Goal: Information Seeking & Learning: Check status

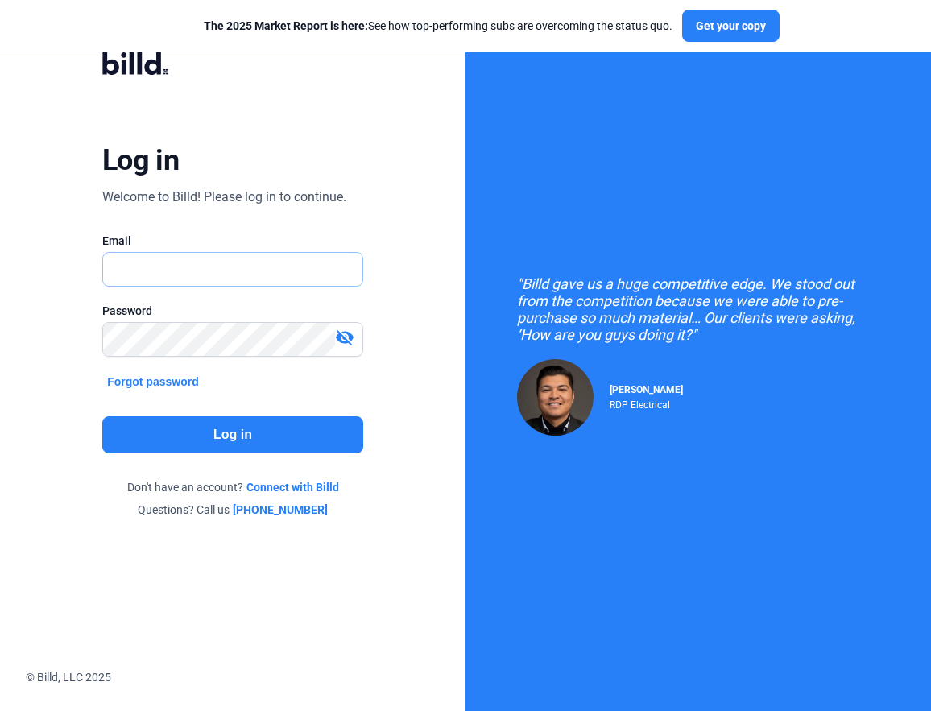
click at [158, 265] on input "text" at bounding box center [232, 269] width 259 height 33
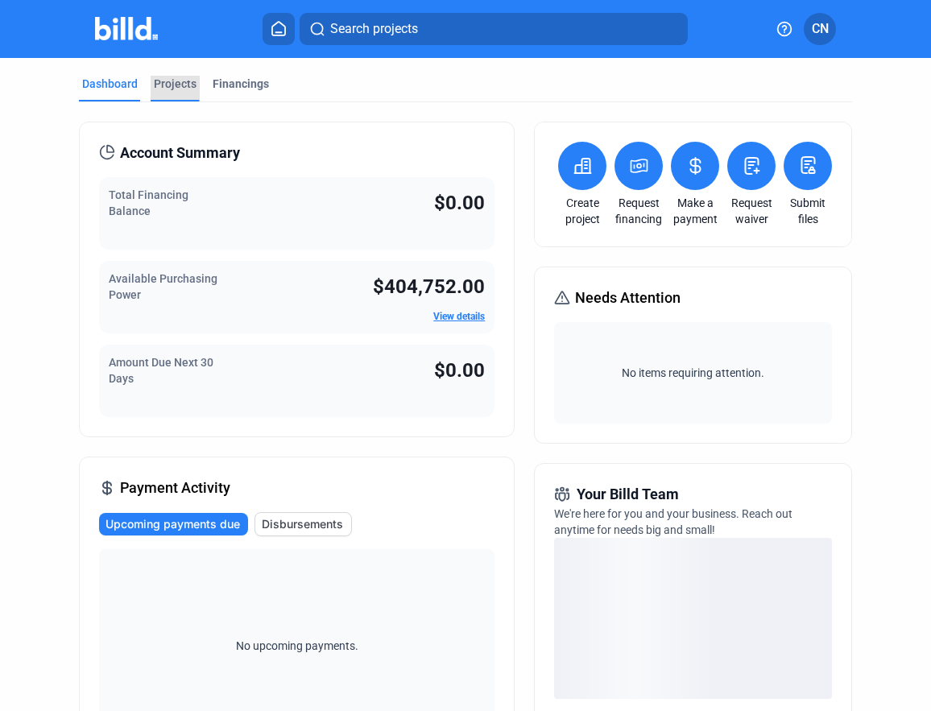
click at [163, 85] on div "Projects" at bounding box center [175, 84] width 43 height 16
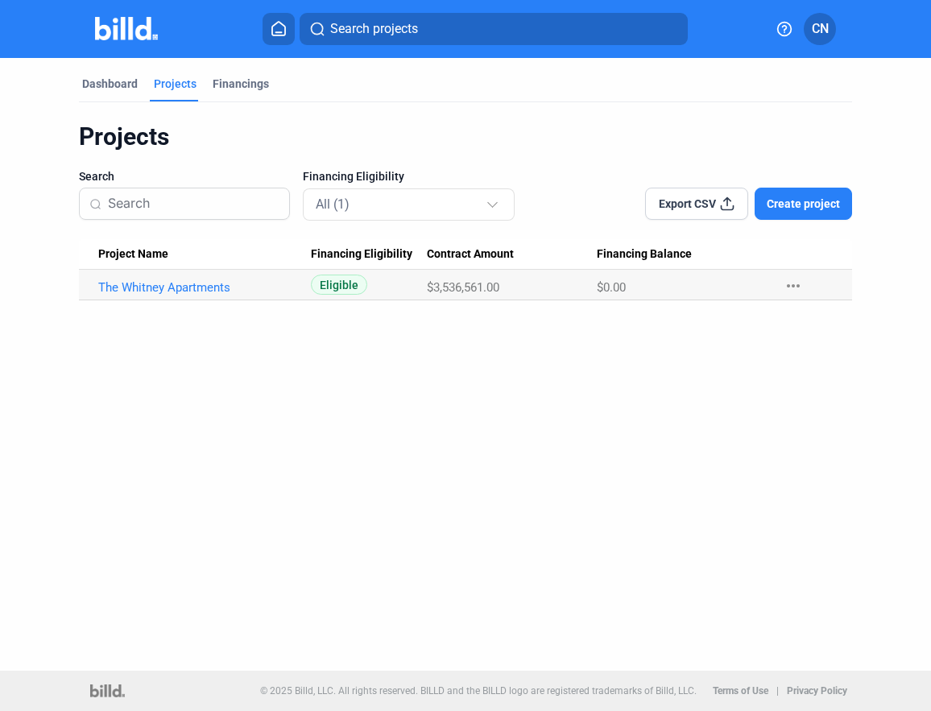
click at [279, 329] on div "Dashboard Projects Financings Projects Search Financing Eligibility All (1) Exp…" at bounding box center [465, 364] width 931 height 613
click at [281, 278] on Name "The Whitney Apartments" at bounding box center [195, 285] width 232 height 31
click at [281, 297] on Name "The Whitney Apartments" at bounding box center [195, 285] width 232 height 31
click at [395, 203] on div "All (1)" at bounding box center [401, 203] width 170 height 21
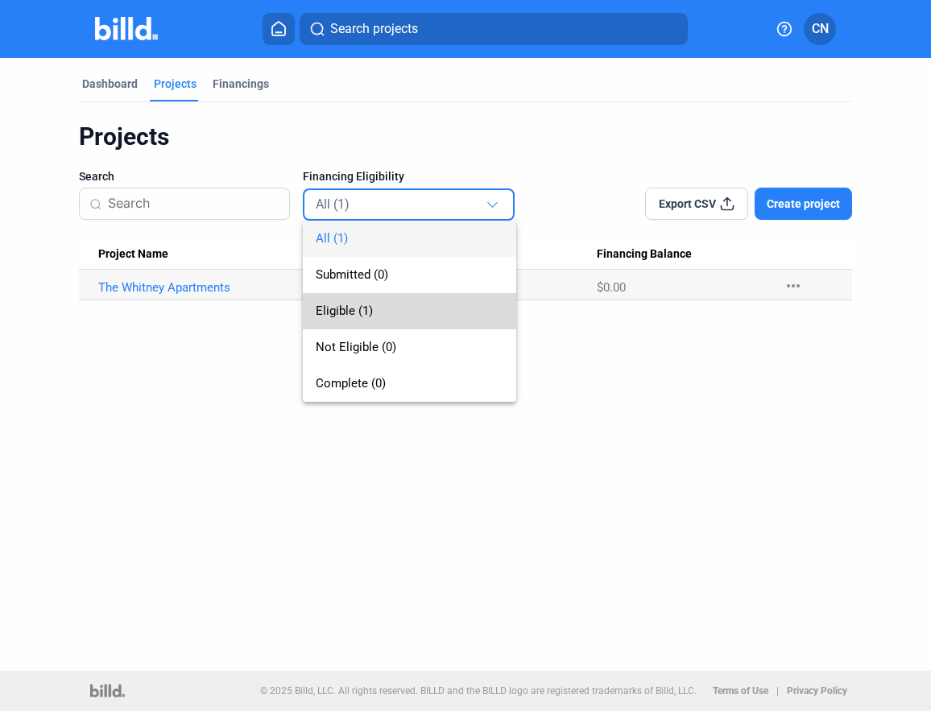
click at [384, 316] on span "Eligible (1)" at bounding box center [410, 311] width 188 height 36
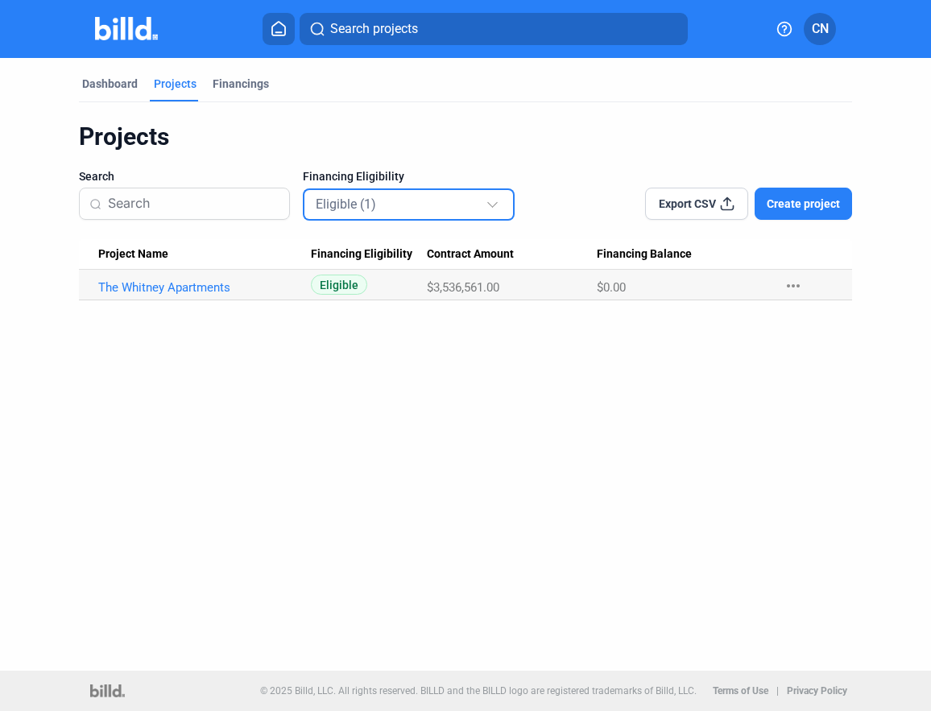
click at [399, 207] on div "Eligible (1)" at bounding box center [401, 203] width 170 height 21
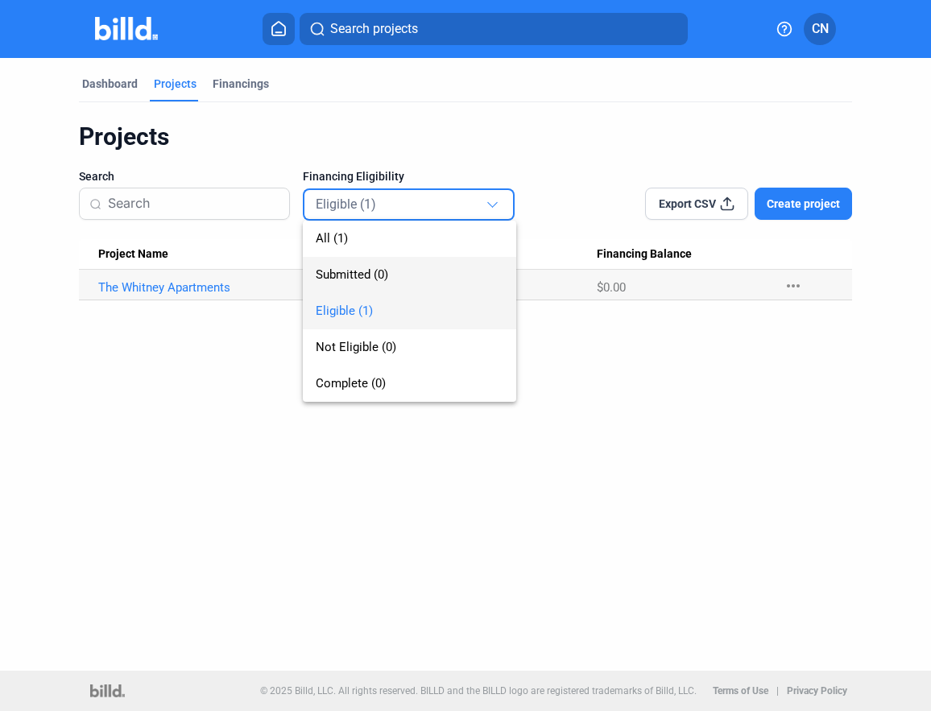
click at [392, 267] on span "Submitted (0)" at bounding box center [410, 275] width 188 height 36
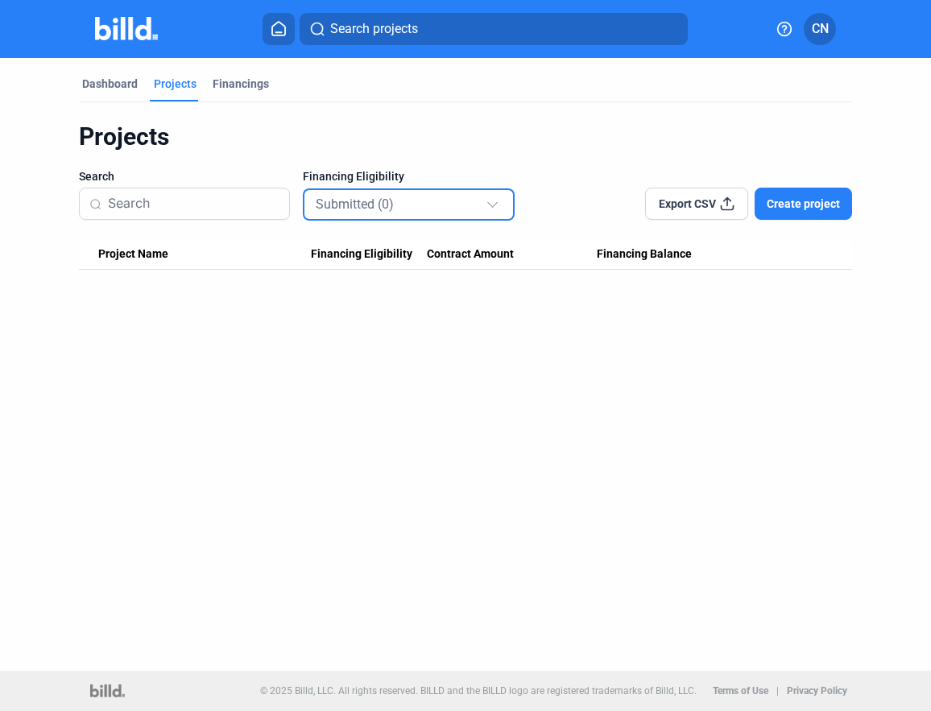
click at [418, 209] on div "Submitted (0)" at bounding box center [401, 203] width 170 height 21
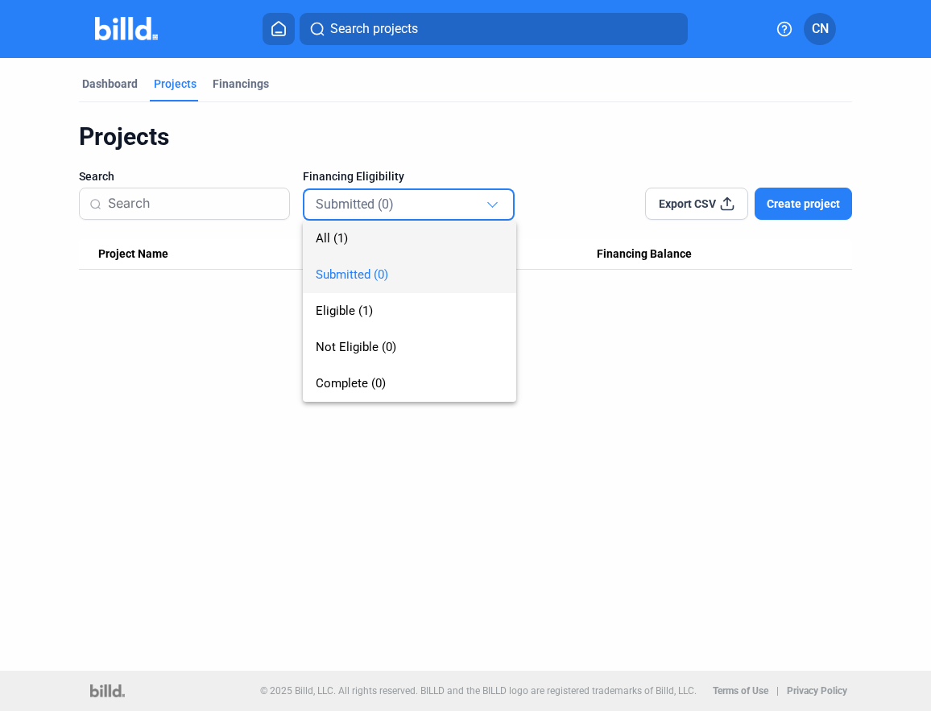
click at [428, 242] on span "All (1)" at bounding box center [410, 239] width 188 height 36
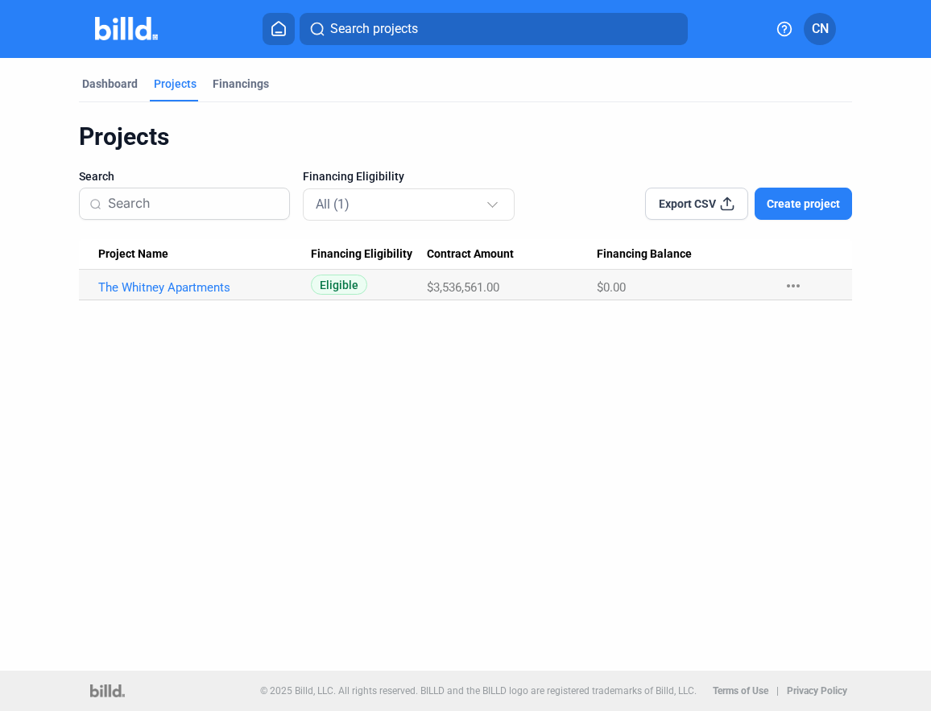
click at [442, 139] on div "Projects" at bounding box center [465, 137] width 773 height 31
click at [104, 88] on div "Dashboard" at bounding box center [110, 84] width 56 height 16
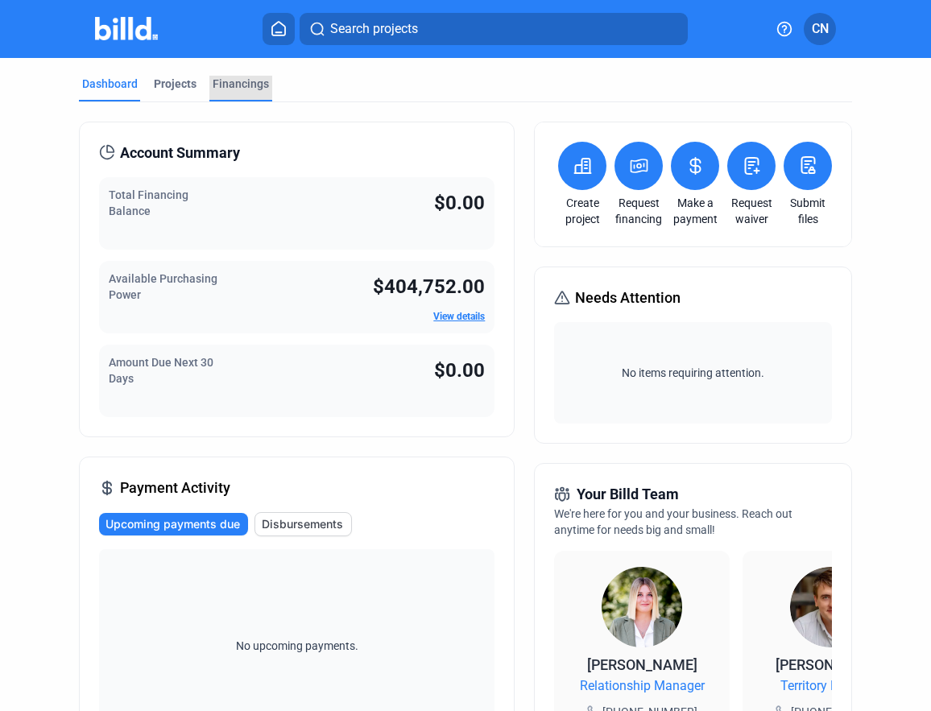
click at [229, 87] on div "Financings" at bounding box center [241, 84] width 56 height 16
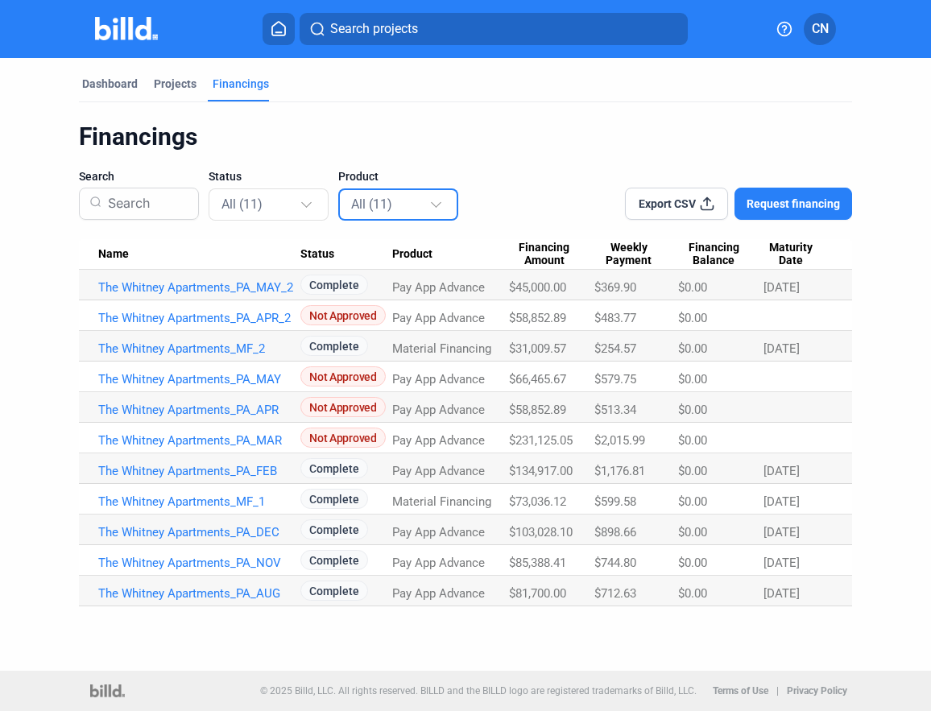
click at [385, 207] on div "All (11)" at bounding box center [390, 203] width 78 height 21
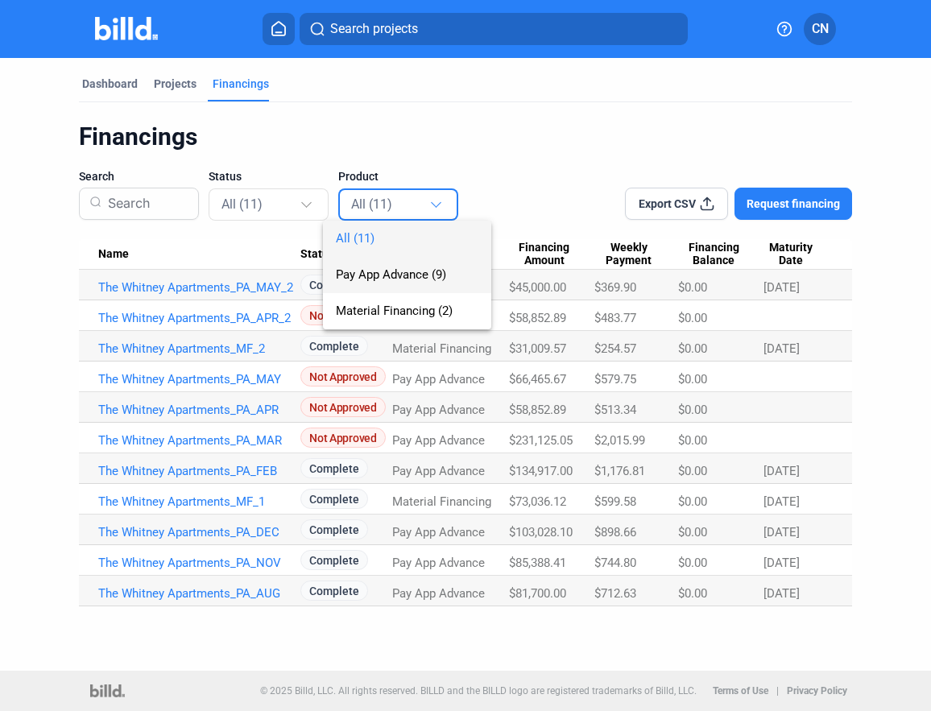
click at [403, 277] on span "Pay App Advance (9)" at bounding box center [391, 274] width 110 height 14
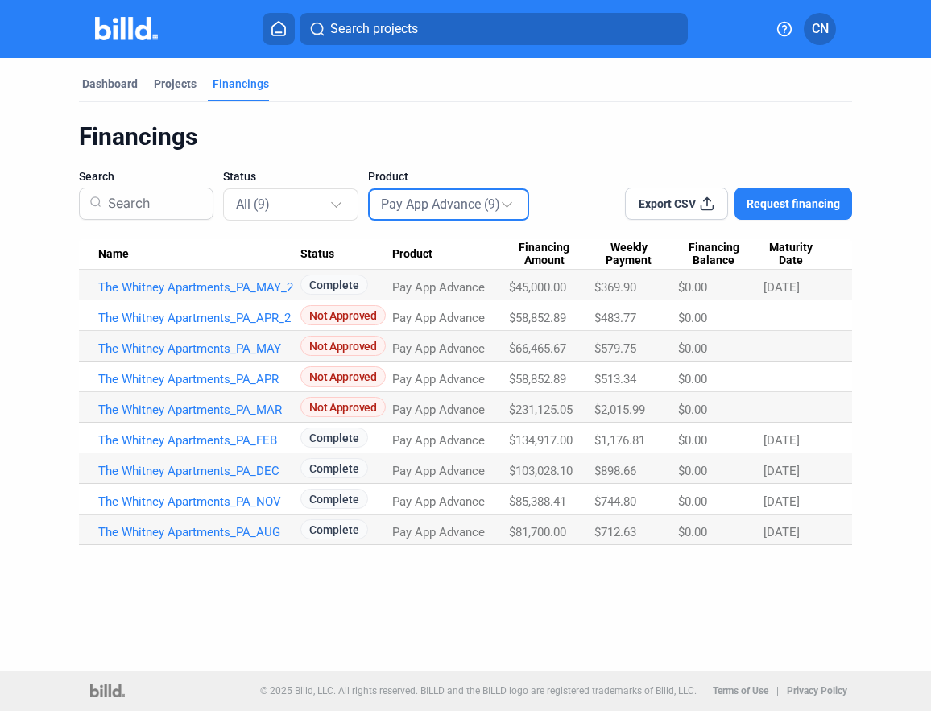
click at [420, 199] on mat-select-trigger "Pay App Advance (9)" at bounding box center [440, 203] width 119 height 15
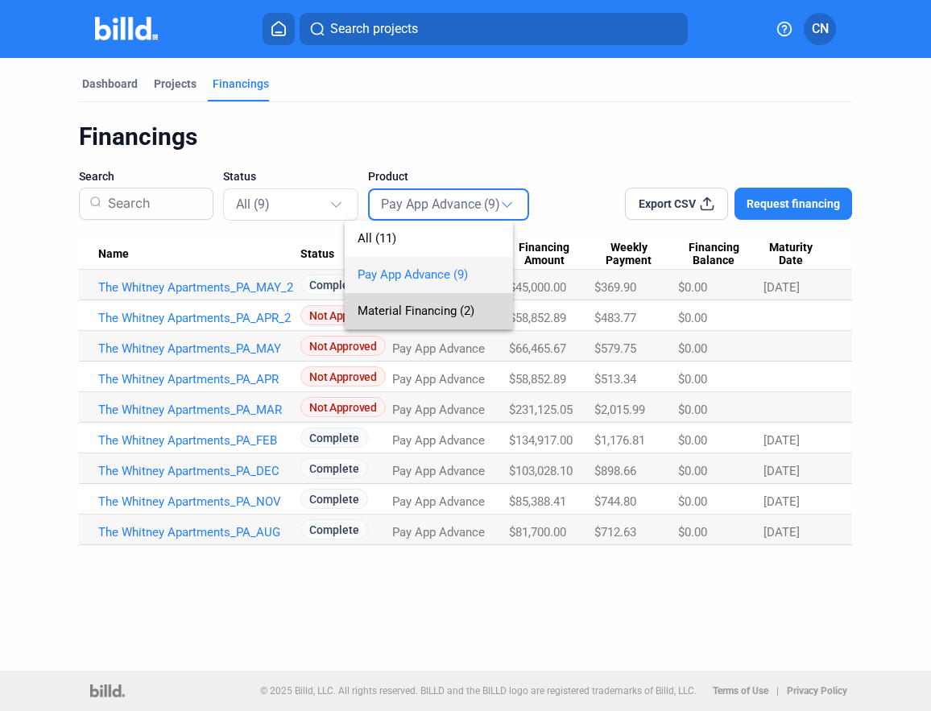
click at [416, 302] on span "Material Financing (2)" at bounding box center [429, 311] width 143 height 36
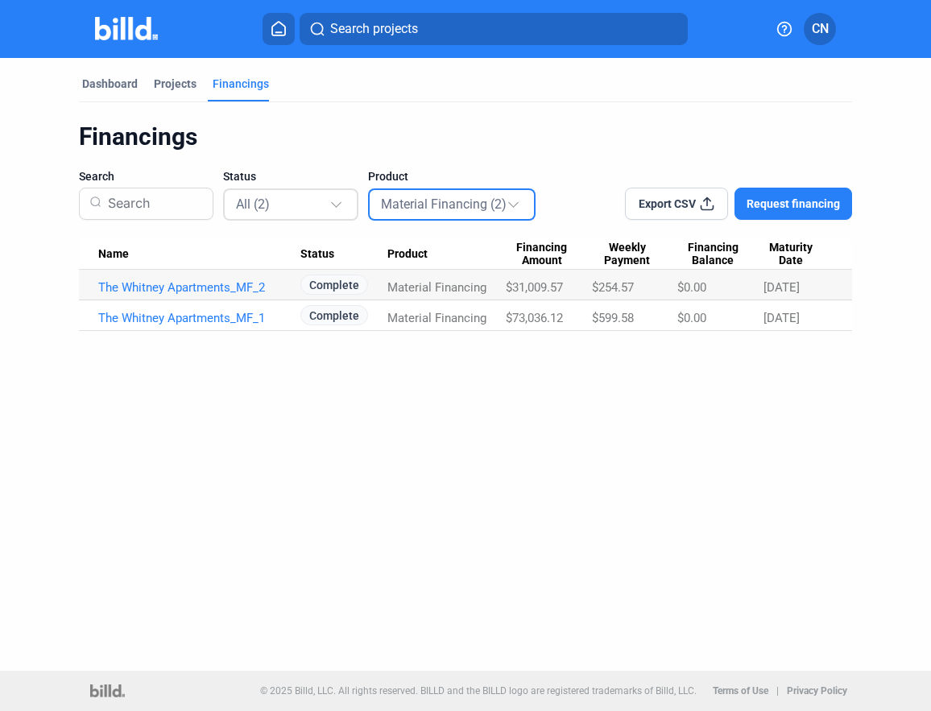
click at [317, 217] on div "All (2)" at bounding box center [291, 203] width 111 height 31
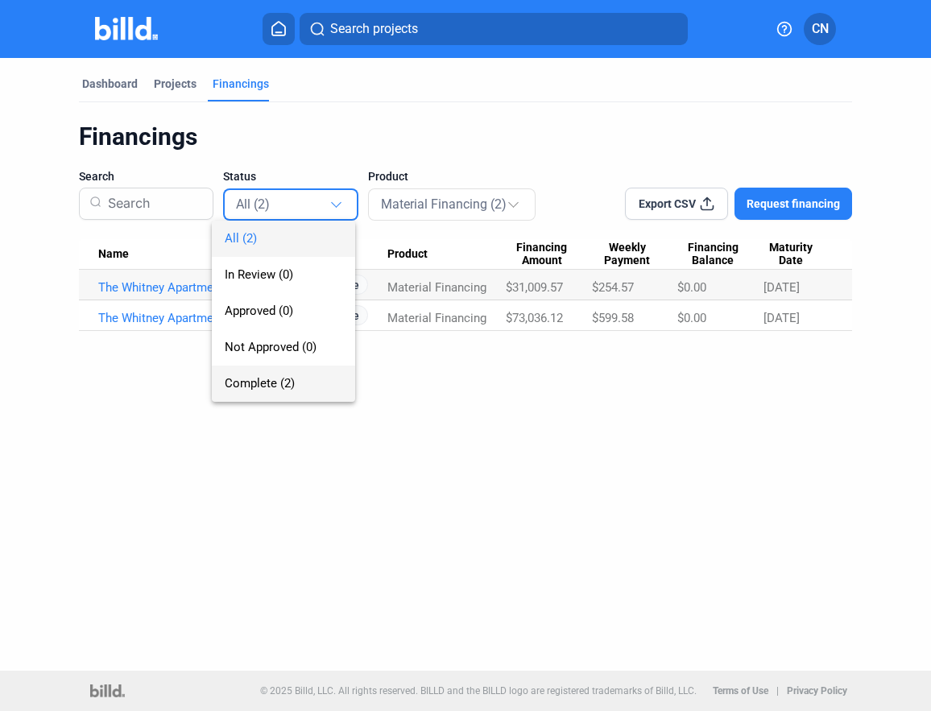
click at [329, 384] on span "Complete (2)" at bounding box center [284, 384] width 118 height 36
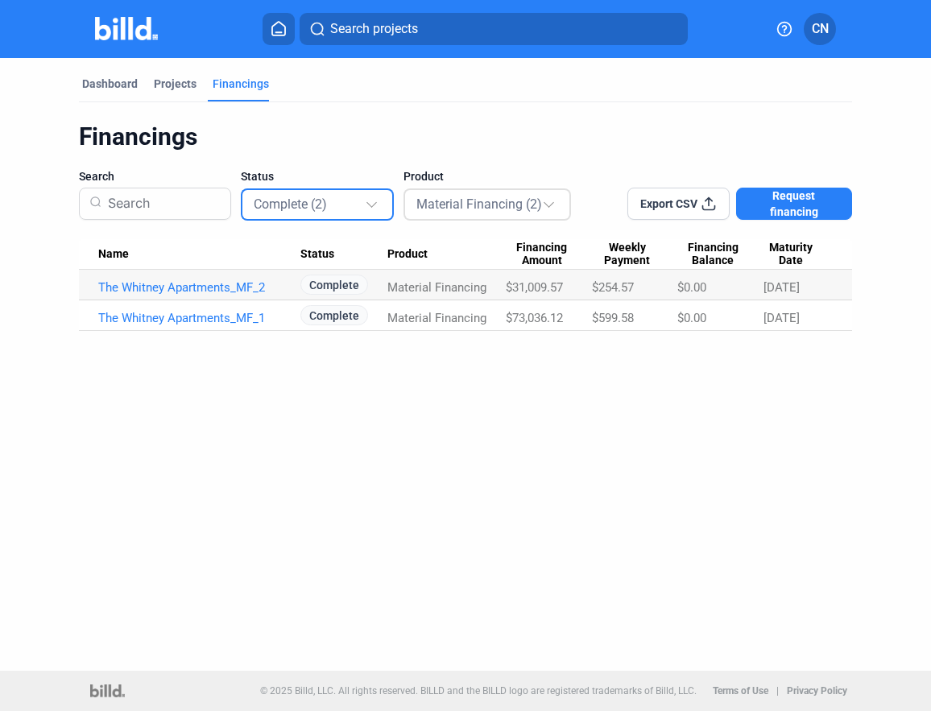
click at [487, 197] on mat-select-trigger "Material Financing (2)" at bounding box center [479, 203] width 126 height 15
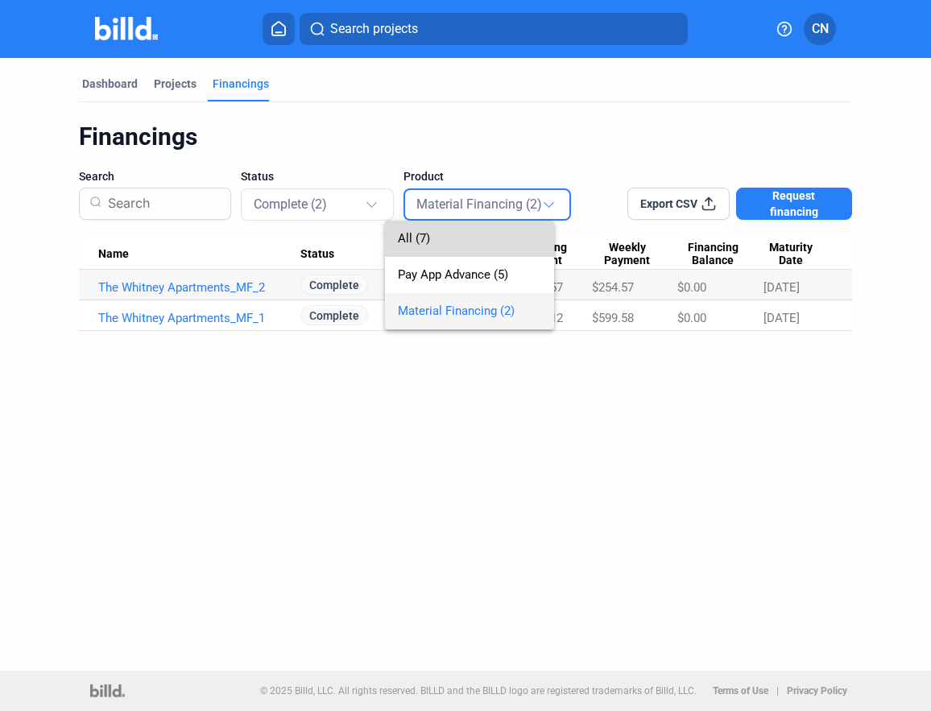
click at [488, 237] on span "All (7)" at bounding box center [469, 239] width 143 height 36
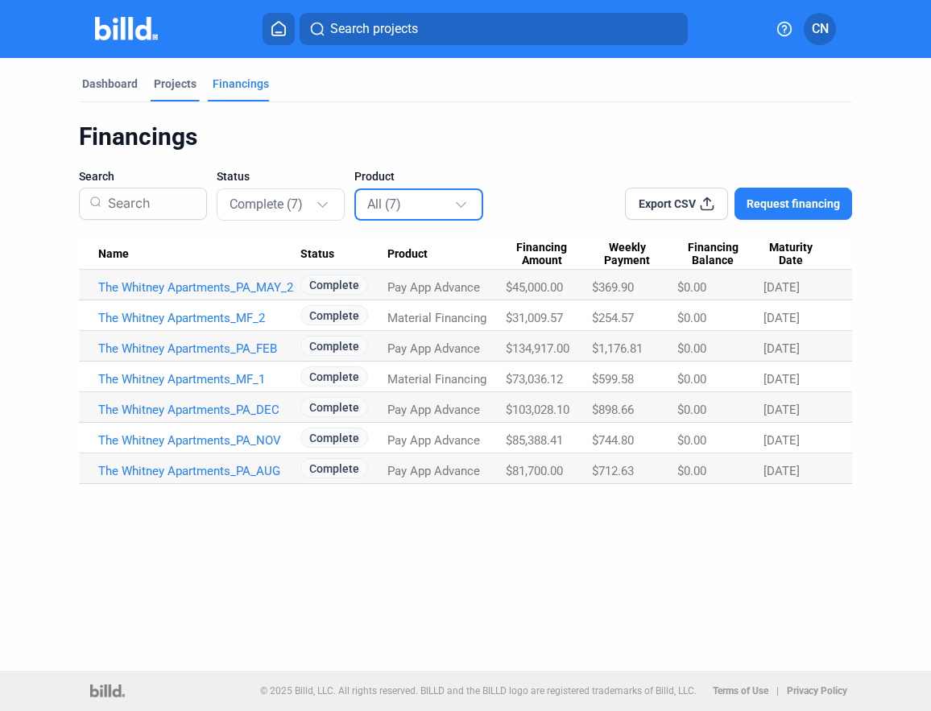
click at [165, 85] on div "Projects" at bounding box center [175, 84] width 43 height 16
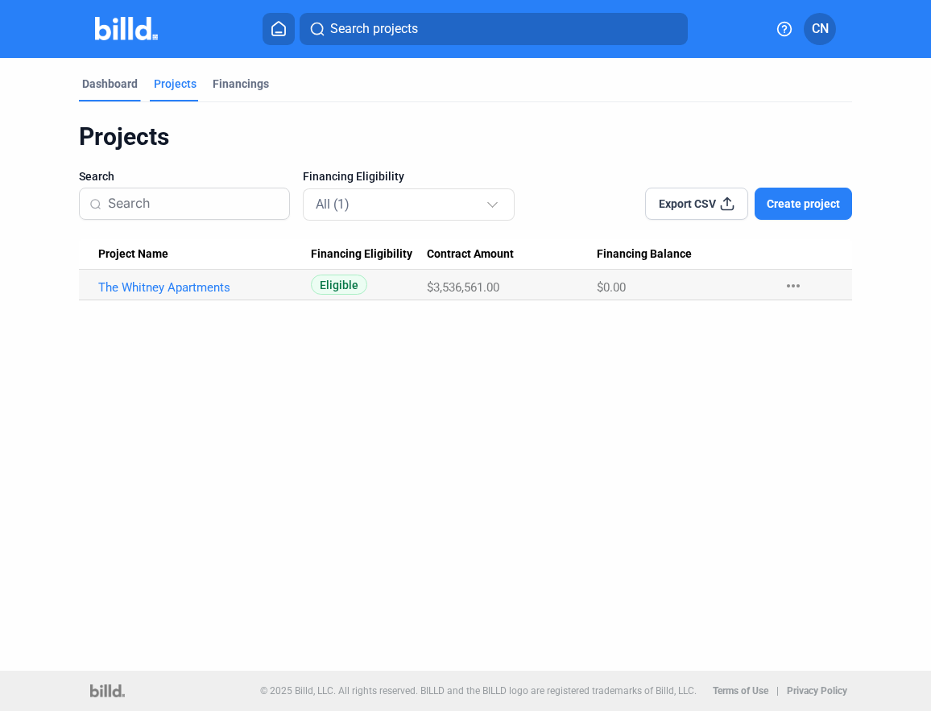
click at [91, 86] on div "Dashboard" at bounding box center [110, 84] width 56 height 16
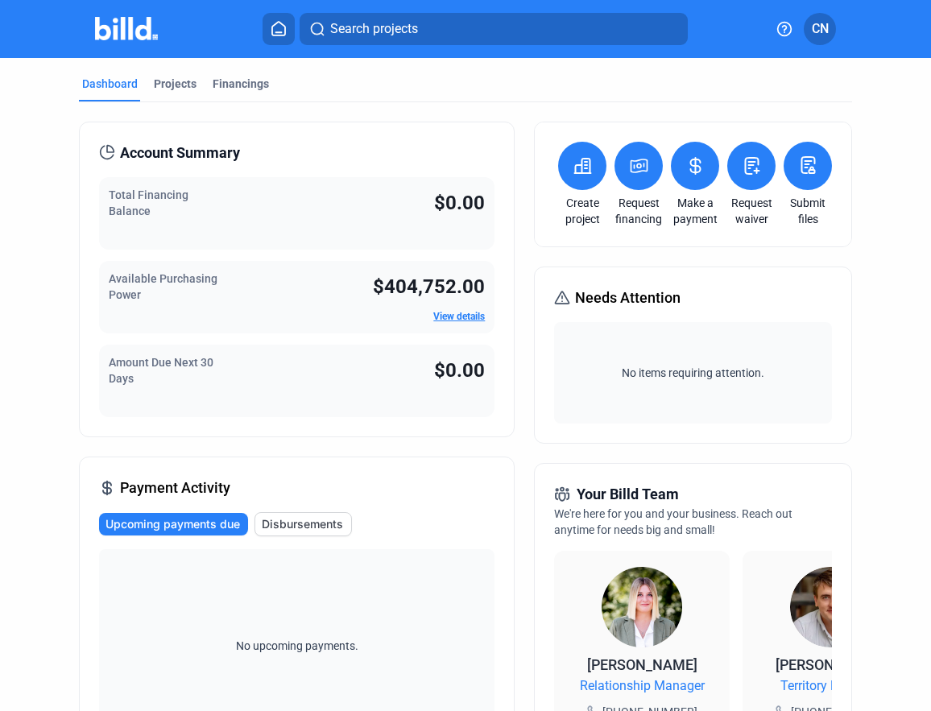
scroll to position [469, 0]
